Goal: Task Accomplishment & Management: Complete application form

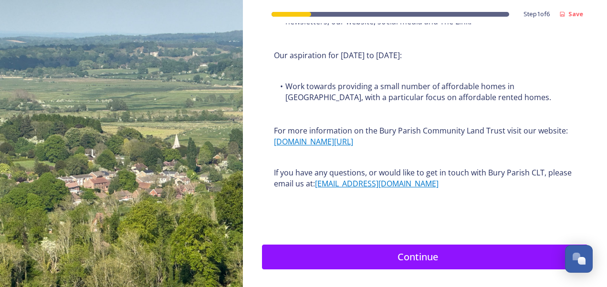
scroll to position [1225, 0]
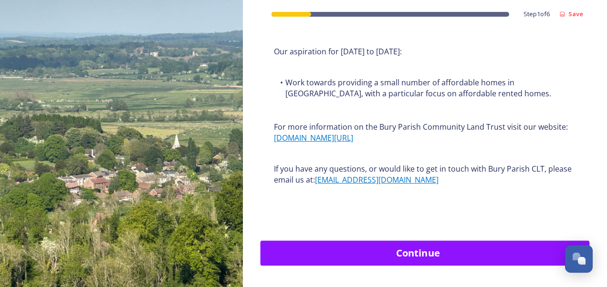
click at [468, 246] on div "Continue" at bounding box center [417, 253] width 304 height 14
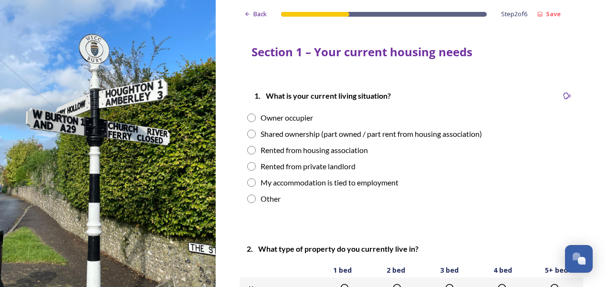
click at [247, 120] on input "radio" at bounding box center [251, 118] width 9 height 9
radio input "true"
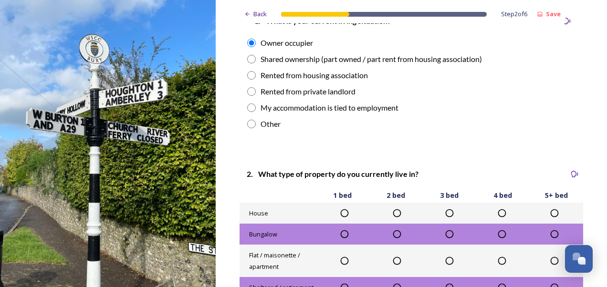
scroll to position [91, 0]
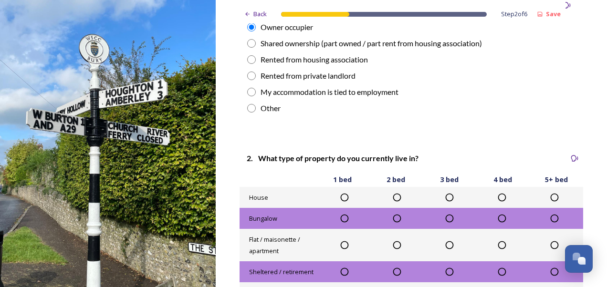
click at [497, 198] on icon at bounding box center [502, 198] width 10 height 10
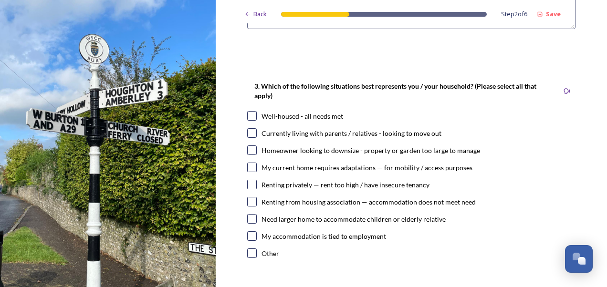
scroll to position [481, 0]
click at [250, 115] on input "checkbox" at bounding box center [252, 116] width 10 height 10
checkbox input "true"
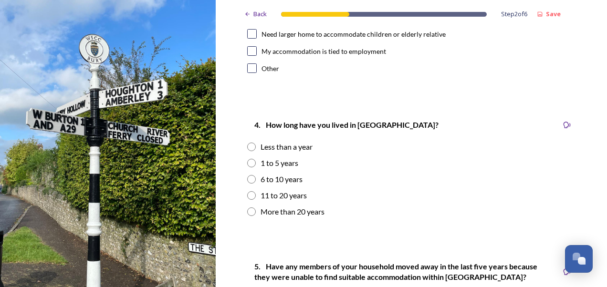
scroll to position [686, 0]
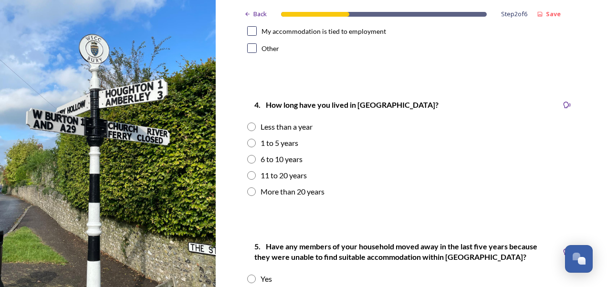
click at [249, 193] on input "radio" at bounding box center [251, 191] width 9 height 9
radio input "true"
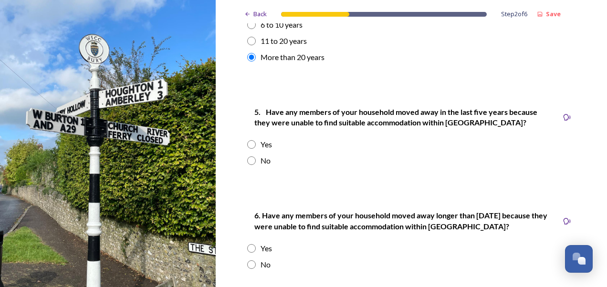
scroll to position [822, 0]
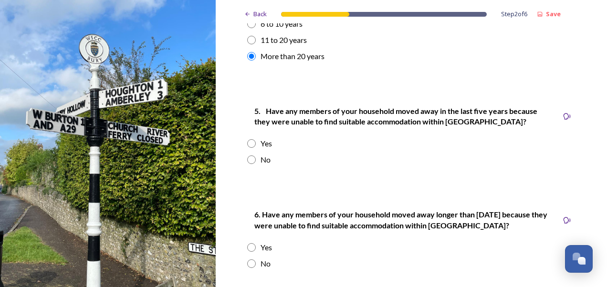
click at [247, 159] on input "radio" at bounding box center [251, 160] width 9 height 9
radio input "true"
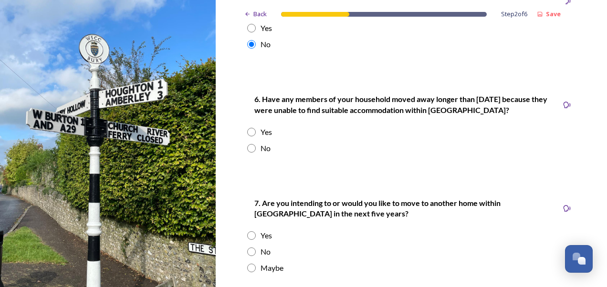
scroll to position [950, 0]
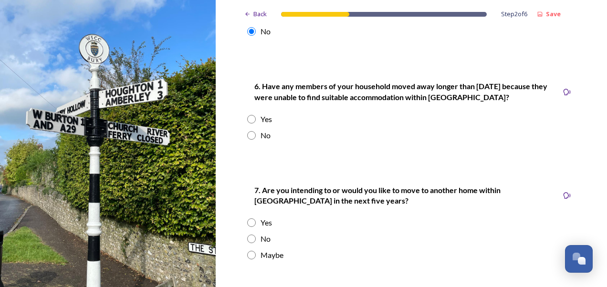
click at [249, 135] on input "radio" at bounding box center [251, 135] width 9 height 9
radio input "true"
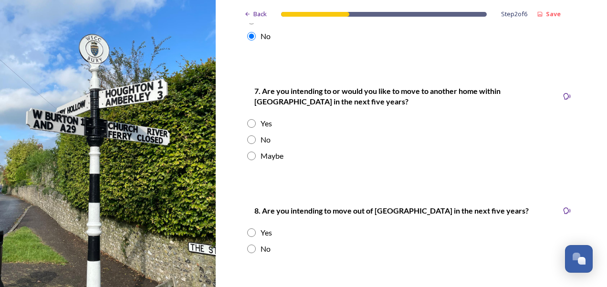
scroll to position [1051, 0]
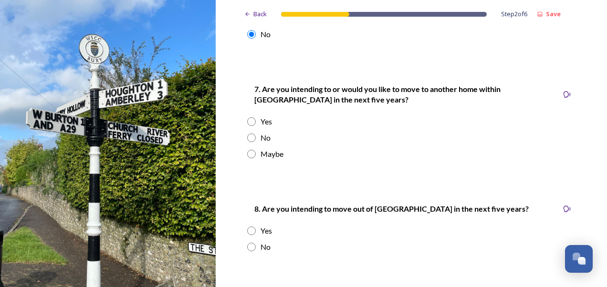
click at [247, 155] on input "radio" at bounding box center [251, 154] width 9 height 9
radio input "true"
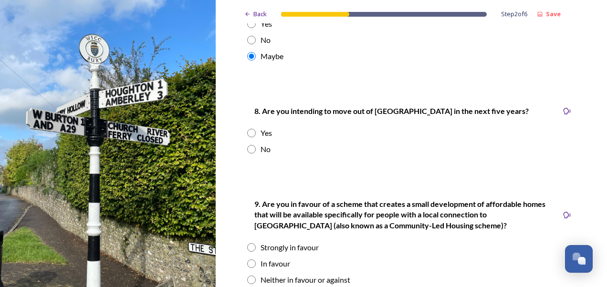
scroll to position [1160, 0]
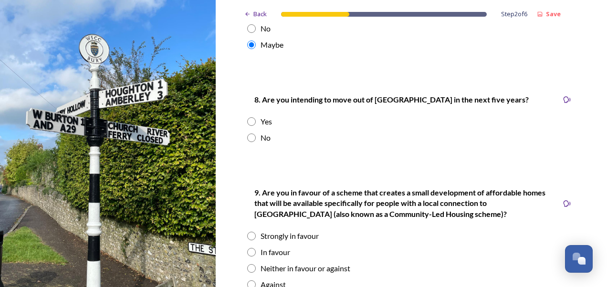
click at [248, 136] on input "radio" at bounding box center [251, 138] width 9 height 9
radio input "true"
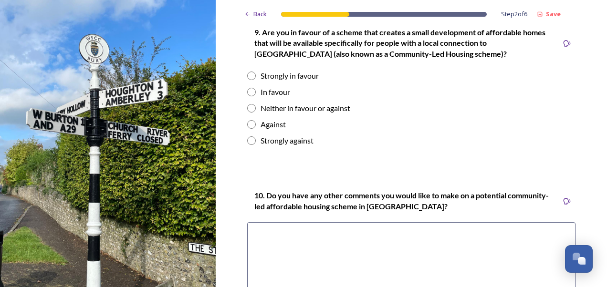
scroll to position [1324, 0]
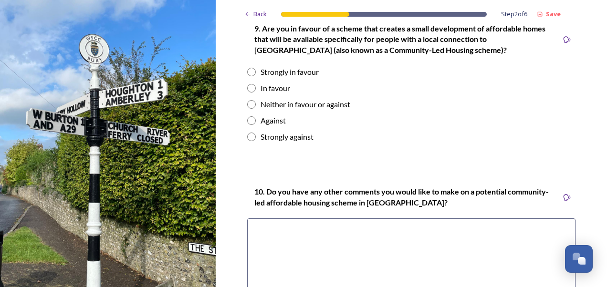
click at [250, 117] on input "radio" at bounding box center [251, 120] width 9 height 9
radio input "true"
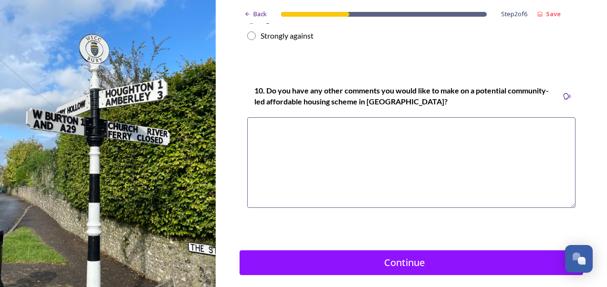
scroll to position [1426, 0]
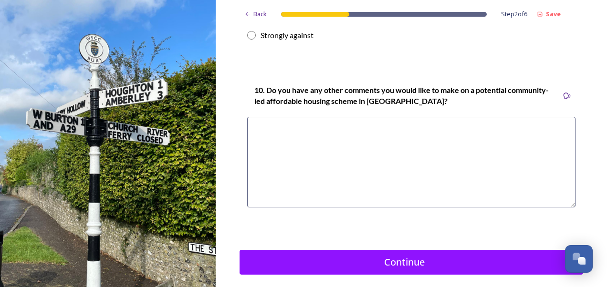
click at [255, 131] on textarea at bounding box center [411, 162] width 328 height 91
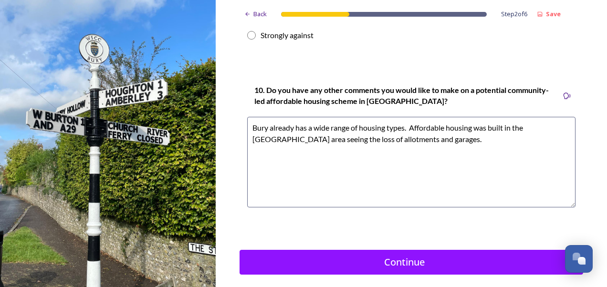
drag, startPoint x: 407, startPoint y: 128, endPoint x: 457, endPoint y: 149, distance: 54.3
click at [457, 149] on textarea "Bury already has a wide range of housing types. Affordable housing was built in…" at bounding box center [411, 162] width 328 height 91
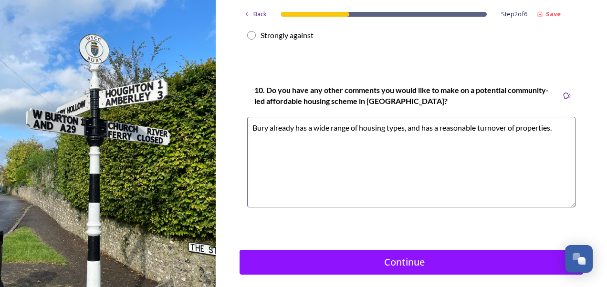
drag, startPoint x: 419, startPoint y: 128, endPoint x: 430, endPoint y: 129, distance: 11.5
click at [430, 129] on textarea "Bury already has a wide range of housing types, and has a reasonable turnover o…" at bounding box center [411, 162] width 328 height 91
click at [560, 130] on textarea "Bury already has a wide range of housing types, and sees a reasonable turnover …" at bounding box center [411, 162] width 328 height 91
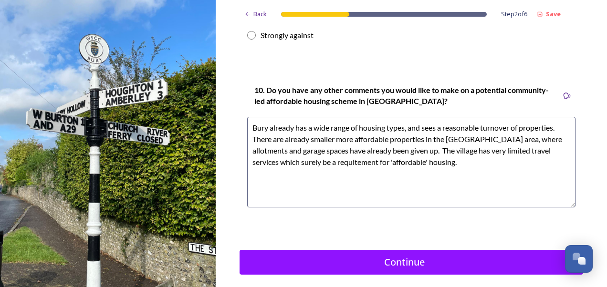
click at [355, 161] on textarea "Bury already has a wide range of housing types, and sees a reasonable turnover …" at bounding box center [411, 162] width 328 height 91
click at [463, 162] on textarea "Bury already has a wide range of housing types, and sees a reasonable turnover …" at bounding box center [411, 162] width 328 height 91
click at [324, 173] on textarea "Bury already has a wide range of housing types, and sees a reasonable turnover …" at bounding box center [411, 162] width 328 height 91
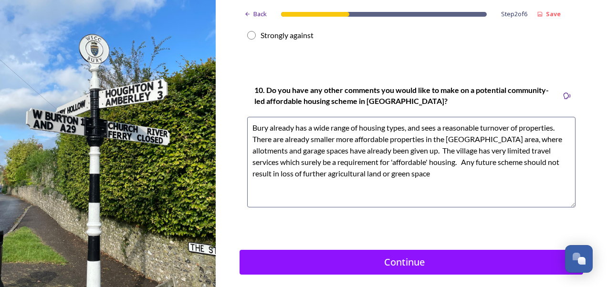
click at [429, 173] on textarea "Bury already has a wide range of housing types, and sees a reasonable turnover …" at bounding box center [411, 162] width 328 height 91
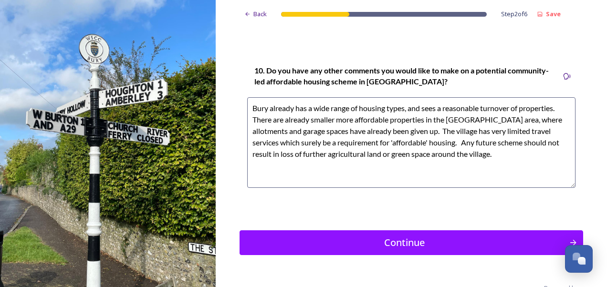
scroll to position [1468, 0]
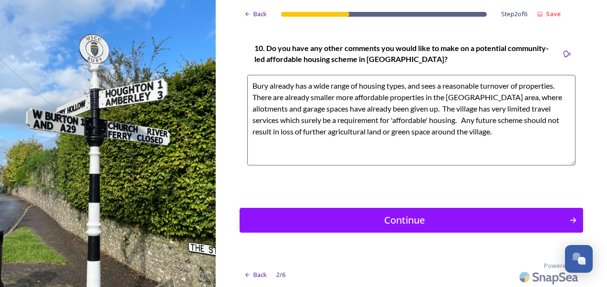
drag, startPoint x: 248, startPoint y: 83, endPoint x: 427, endPoint y: 111, distance: 180.5
type textarea "Bury already has a wide range of housing types, and sees a reasonable turnover …"
drag, startPoint x: 427, startPoint y: 111, endPoint x: 599, endPoint y: 101, distance: 173.0
click at [599, 101] on div "Back Step 2 of 6 Save Section 1 – Your current housing needs 1. What is your cu…" at bounding box center [412, 143] width 392 height 287
drag, startPoint x: 498, startPoint y: 134, endPoint x: 364, endPoint y: 109, distance: 135.8
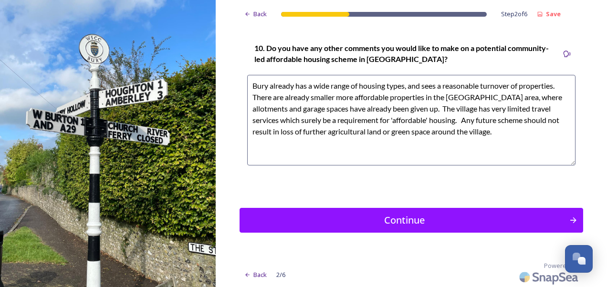
click at [469, 148] on textarea "Bury already has a wide range of housing types, and sees a reasonable turnover …" at bounding box center [411, 120] width 328 height 91
click at [570, 222] on icon "Continue" at bounding box center [574, 221] width 9 height 10
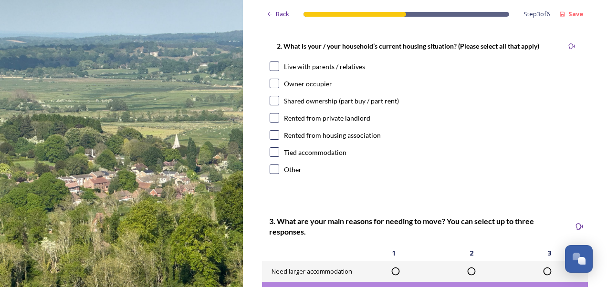
scroll to position [320, 0]
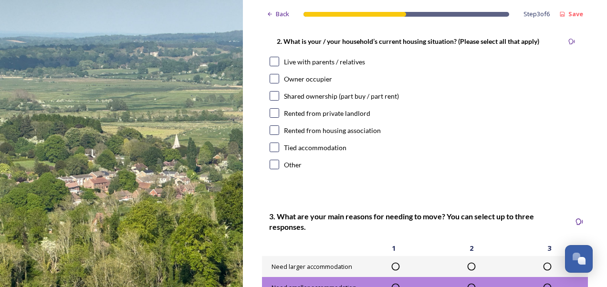
click at [274, 83] on input "checkbox" at bounding box center [275, 79] width 10 height 10
checkbox input "true"
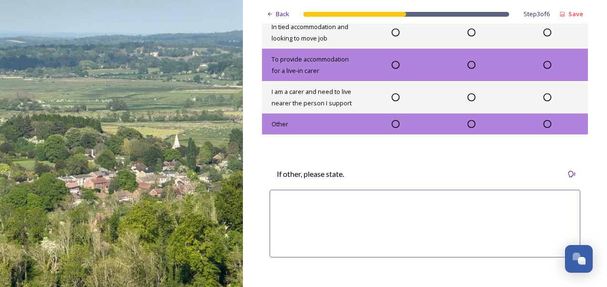
scroll to position [0, 0]
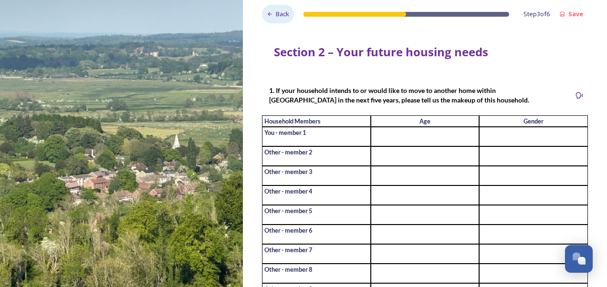
click at [284, 12] on span "Back" at bounding box center [282, 14] width 13 height 9
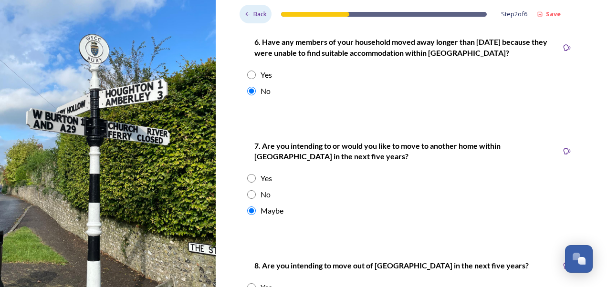
scroll to position [998, 0]
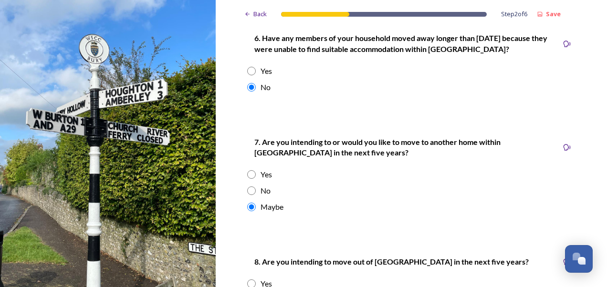
click at [247, 187] on input "radio" at bounding box center [251, 191] width 9 height 9
radio input "true"
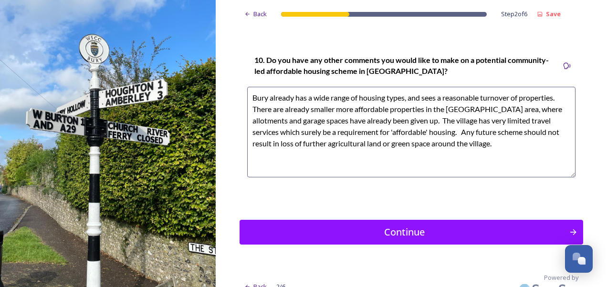
scroll to position [1468, 0]
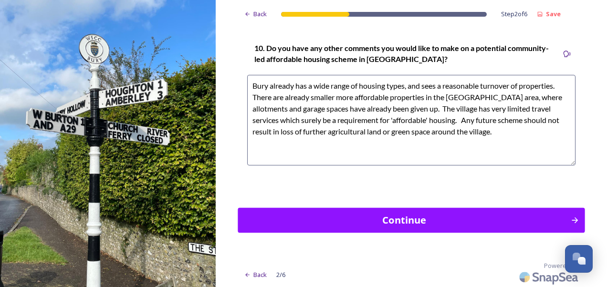
click at [436, 218] on div "Continue" at bounding box center [404, 220] width 323 height 14
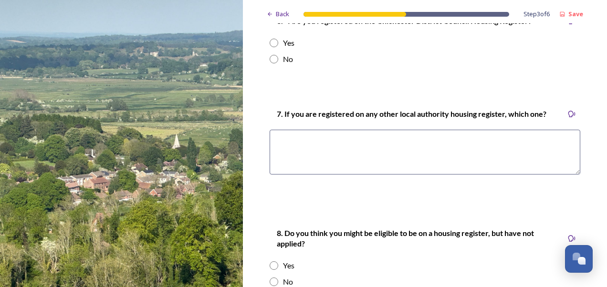
scroll to position [1616, 0]
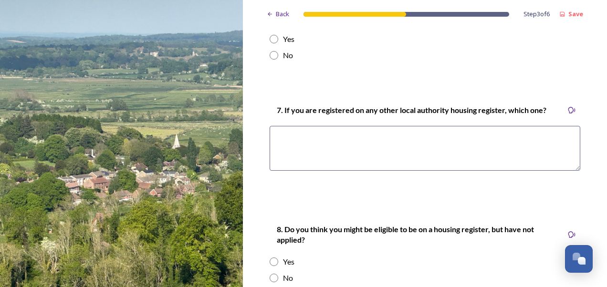
click at [270, 60] on input "radio" at bounding box center [274, 55] width 9 height 9
radio input "true"
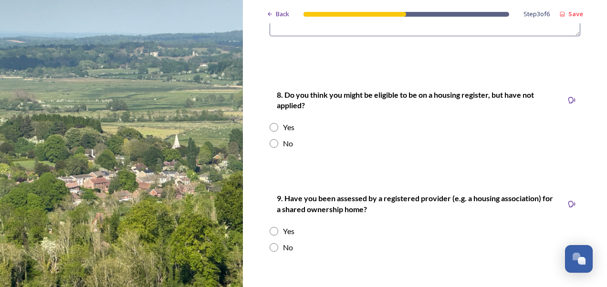
scroll to position [1764, 0]
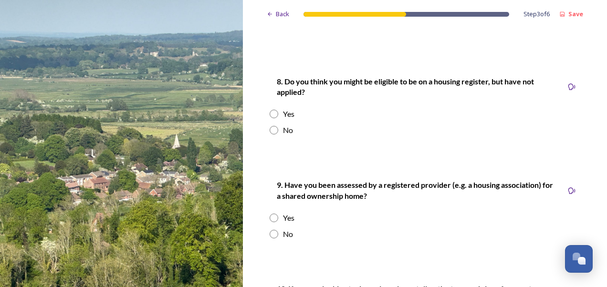
click at [274, 135] on input "radio" at bounding box center [274, 130] width 9 height 9
radio input "true"
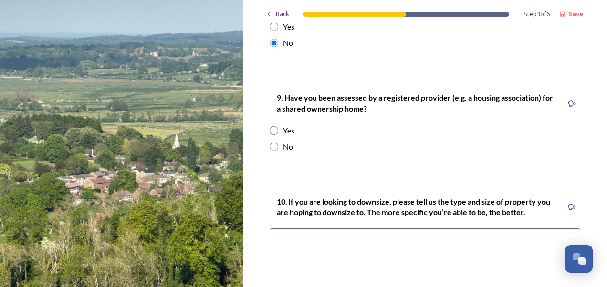
scroll to position [1863, 0]
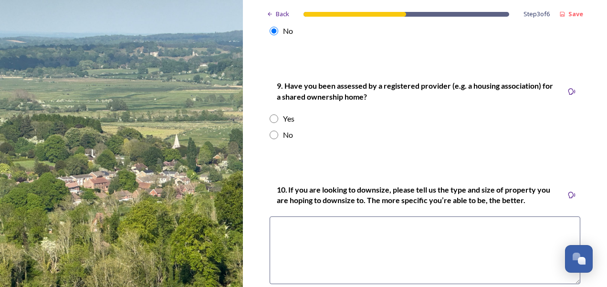
click at [272, 139] on input "radio" at bounding box center [274, 135] width 9 height 9
radio input "true"
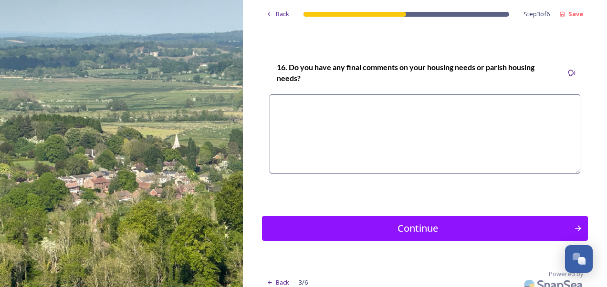
scroll to position [2958, 0]
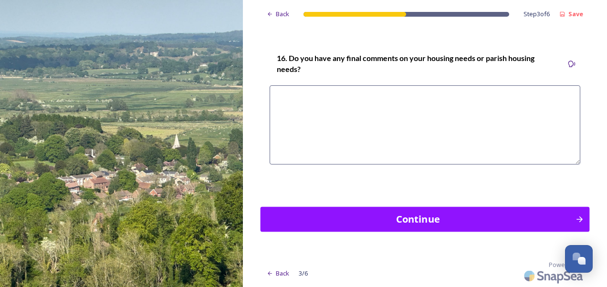
click at [436, 217] on div "Continue" at bounding box center [417, 219] width 304 height 14
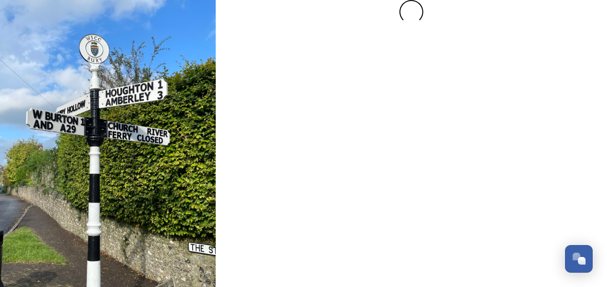
scroll to position [0, 0]
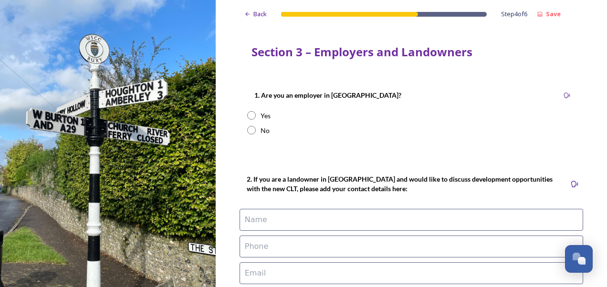
click at [248, 131] on input "radio" at bounding box center [251, 130] width 9 height 9
radio input "true"
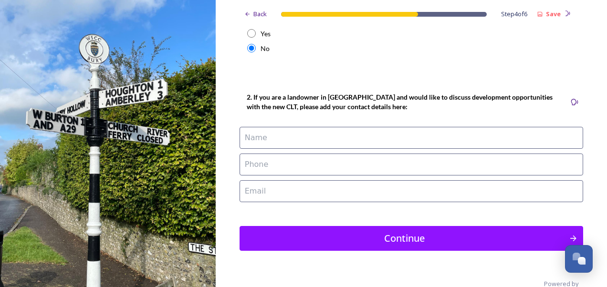
scroll to position [83, 0]
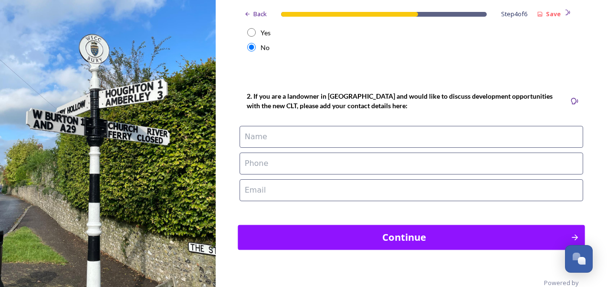
click at [438, 231] on div "Continue" at bounding box center [404, 237] width 323 height 14
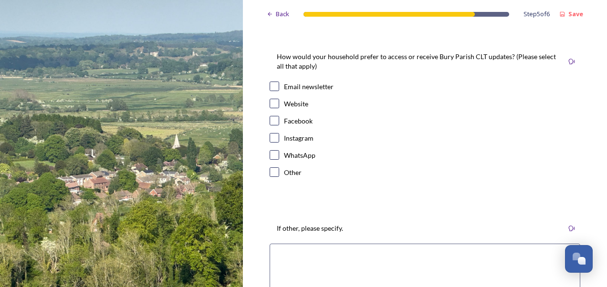
scroll to position [47, 0]
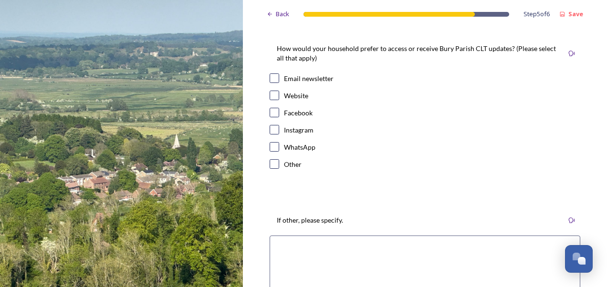
click at [270, 74] on input "checkbox" at bounding box center [275, 78] width 10 height 10
checkbox input "true"
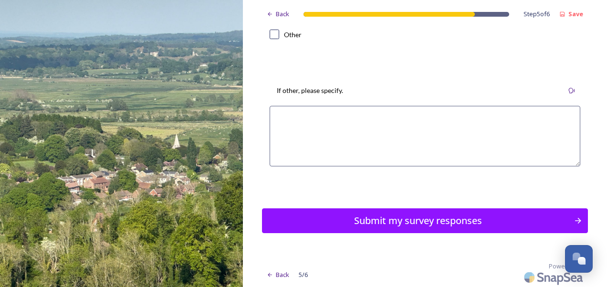
scroll to position [177, 0]
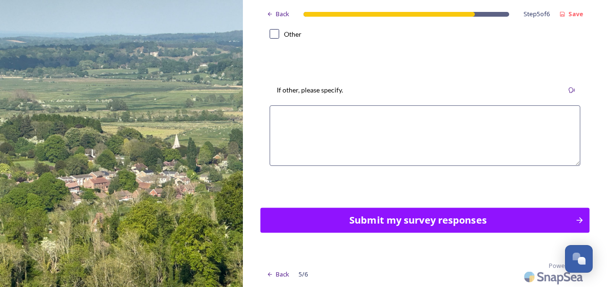
click at [460, 219] on div "Submit my survey responses" at bounding box center [417, 220] width 304 height 14
